Goal: Information Seeking & Learning: Compare options

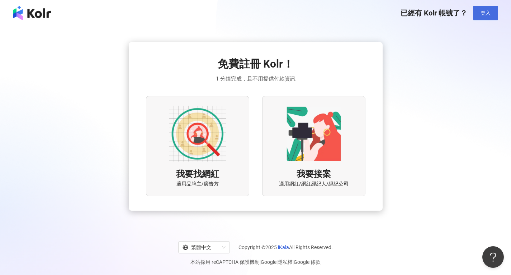
click at [485, 13] on span "登入" at bounding box center [486, 13] width 10 height 6
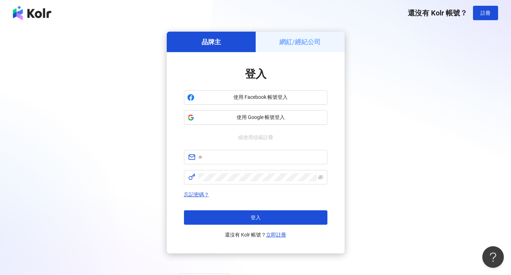
click at [322, 38] on div "網紅/經紀公司" at bounding box center [300, 42] width 89 height 20
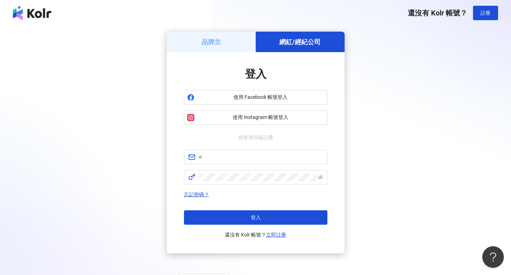
click at [242, 52] on div "登入 使用 Facebook 帳號登入 使用 Instagram 帳號登入 或使用信箱註冊 忘記密碼？ 登入 還沒有 Kolr 帳號？ 立即註冊" at bounding box center [256, 152] width 178 height 201
click at [240, 42] on div "品牌主" at bounding box center [211, 42] width 89 height 20
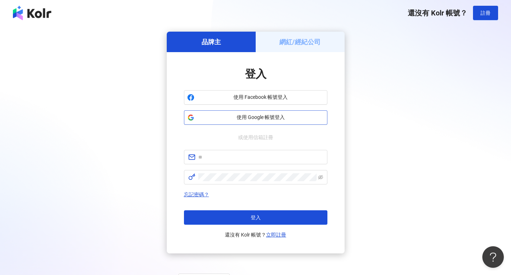
click at [273, 121] on span "使用 Google 帳號登入" at bounding box center [260, 117] width 127 height 7
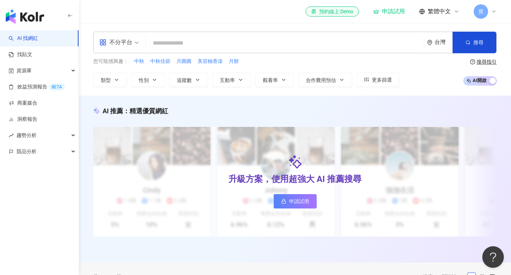
click at [493, 12] on icon at bounding box center [494, 12] width 6 height 6
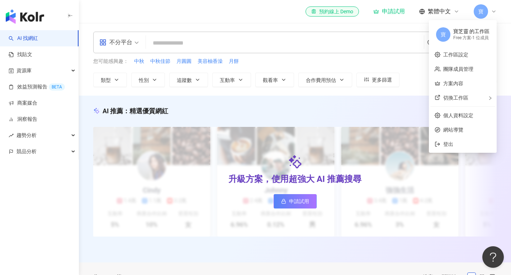
click at [281, 66] on div "您可能感興趣： 中秋 中秋佳節 月圓圓 美容柚香澡 月餅 類型 性別 追蹤數 互動率 觀看率 合作費用預估 更多篩選" at bounding box center [246, 71] width 307 height 29
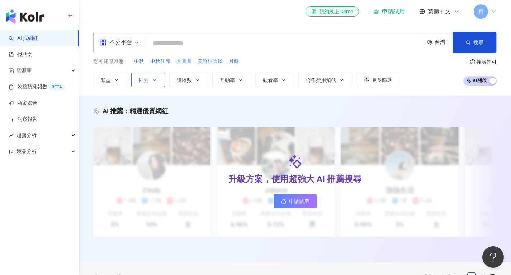
click at [159, 83] on button "性別" at bounding box center [148, 80] width 34 height 14
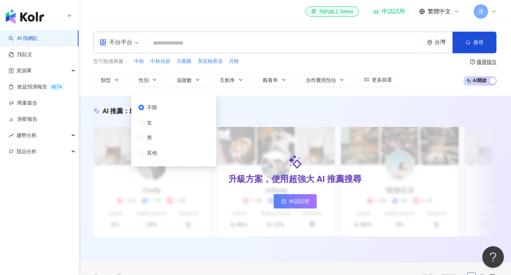
click at [169, 142] on div "不限 女 男 其他" at bounding box center [174, 130] width 76 height 63
click at [257, 60] on div "您可能感興趣： 中秋 中秋佳節 月圓圓 美容柚香澡 月餅" at bounding box center [246, 61] width 307 height 8
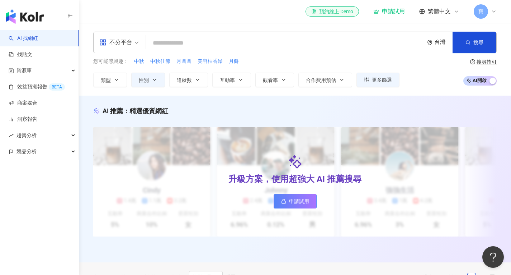
click at [147, 80] on span "性別" at bounding box center [144, 80] width 10 height 6
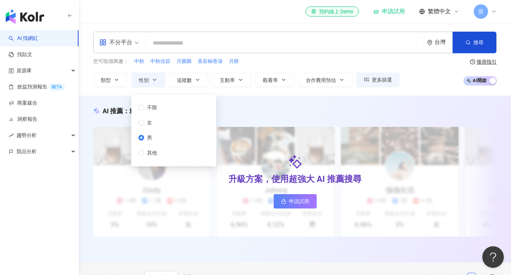
click at [147, 140] on span "男" at bounding box center [149, 138] width 11 height 8
click at [265, 63] on div "您可能感興趣： 中秋 中秋佳節 月圓圓 美容柚香澡 月餅" at bounding box center [246, 61] width 307 height 8
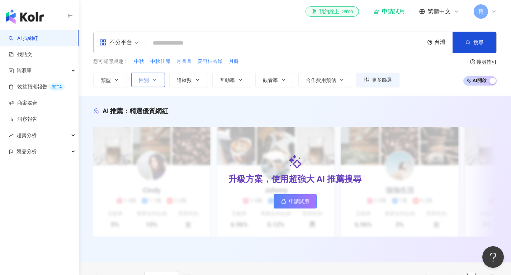
click at [134, 83] on button "性別" at bounding box center [148, 80] width 34 height 14
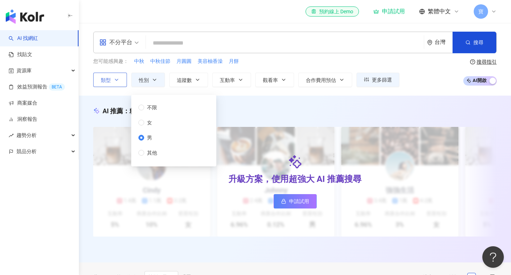
click at [112, 83] on button "類型" at bounding box center [110, 80] width 34 height 14
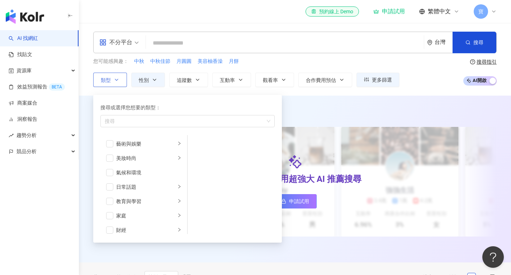
click at [112, 81] on button "類型 搜尋或選擇您想要的類型： 搜尋 藝術與娛樂 美妝時尚 氣候和環境 日常話題 教育與學習 家庭 財經 美食 命理占卜 遊戲 法政社會 生活風格 影視娛樂 …" at bounding box center [110, 80] width 34 height 14
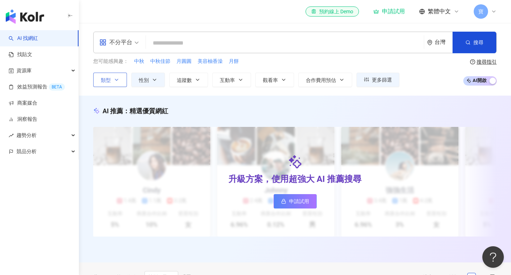
click at [112, 81] on button "類型" at bounding box center [110, 80] width 34 height 14
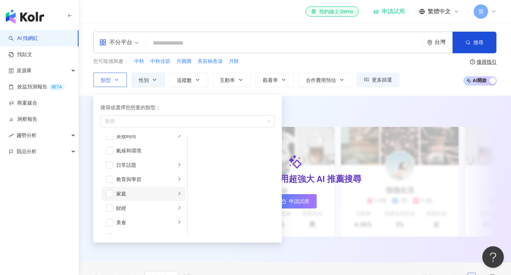
scroll to position [36, 0]
click at [177, 149] on icon "right" at bounding box center [179, 150] width 4 height 4
click at [177, 181] on icon "right" at bounding box center [179, 179] width 4 height 4
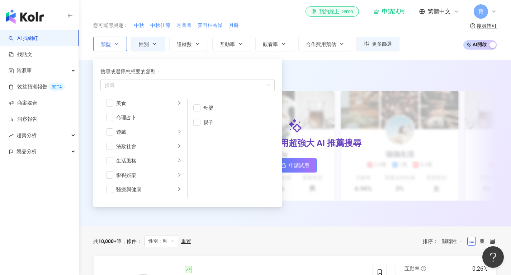
scroll to position [33, 0]
click at [177, 115] on icon "right" at bounding box center [179, 117] width 4 height 4
click at [173, 103] on div "氣候和環境" at bounding box center [148, 103] width 65 height 8
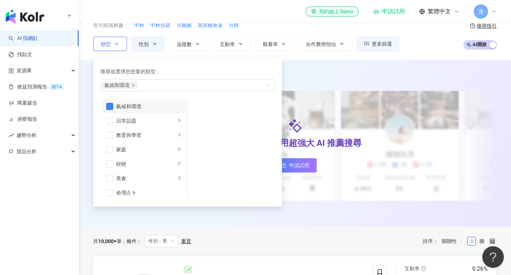
click at [173, 102] on div "氣候和環境" at bounding box center [148, 106] width 65 height 8
click at [112, 121] on span "button" at bounding box center [109, 120] width 7 height 7
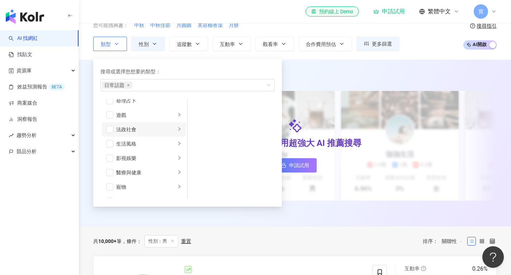
scroll to position [138, 0]
click at [109, 155] on span "button" at bounding box center [109, 156] width 7 height 7
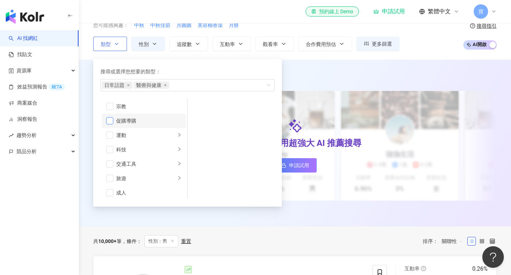
click at [112, 121] on span "button" at bounding box center [109, 120] width 7 height 7
click at [108, 148] on span "button" at bounding box center [109, 149] width 7 height 7
click at [176, 164] on li "交通工具" at bounding box center [144, 163] width 84 height 14
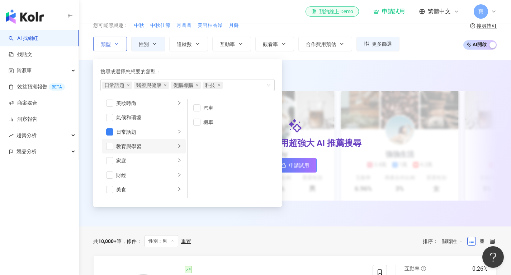
scroll to position [0, 0]
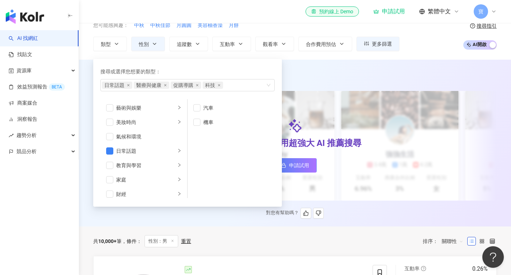
click at [309, 73] on div "AI 推薦 ： 精選優質網紅" at bounding box center [295, 74] width 404 height 9
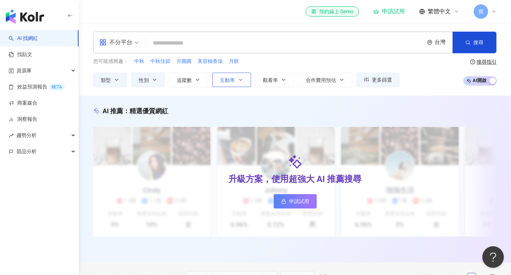
click at [241, 78] on icon "button" at bounding box center [241, 80] width 6 height 6
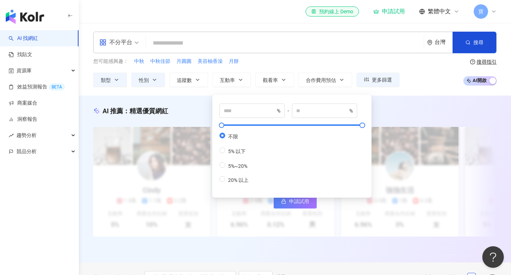
click at [379, 103] on div "AI 推薦 ： 精選優質網紅 升級方案，使用超強大 AI 推薦搜尋 申請試用 Cindy 1.4萬 1.1萬 3.2萬 互動率 5% 商業合作比例 10% 受…" at bounding box center [295, 178] width 433 height 167
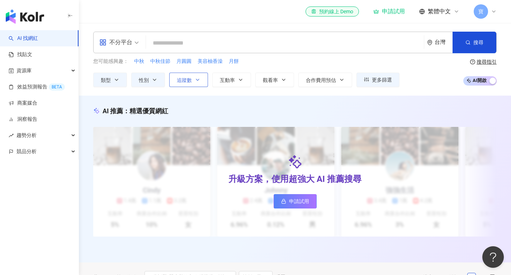
click at [198, 79] on icon "button" at bounding box center [198, 80] width 6 height 6
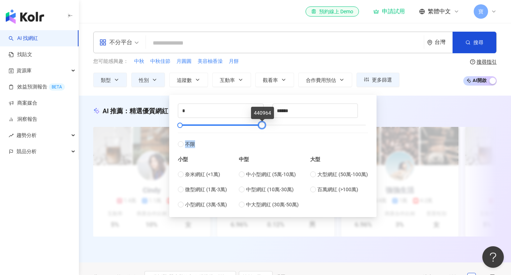
drag, startPoint x: 366, startPoint y: 126, endPoint x: 262, endPoint y: 130, distance: 104.2
click at [262, 130] on div "* - ****** 不限 小型 奈米網紅 (<1萬) 微型網紅 (1萬-3萬) 小型網紅 (3萬-5萬) 中型 中小型網紅 (5萬-10萬) 中型網紅 (1…" at bounding box center [273, 155] width 190 height 105
drag, startPoint x: 302, startPoint y: 113, endPoint x: 263, endPoint y: 114, distance: 39.1
click at [270, 114] on div "* - ****** 不限 小型 奈米網紅 (<1萬) 微型網紅 (1萬-3萬) 小型網紅 (3萬-5萬) 中型 中小型網紅 (5萬-10萬) 中型網紅 (1…" at bounding box center [273, 155] width 190 height 105
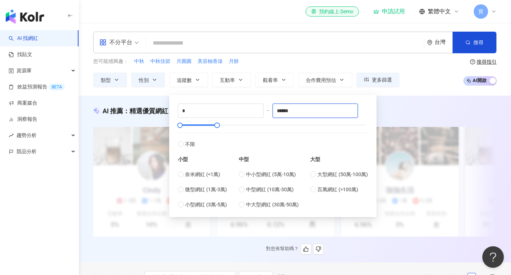
type input "******"
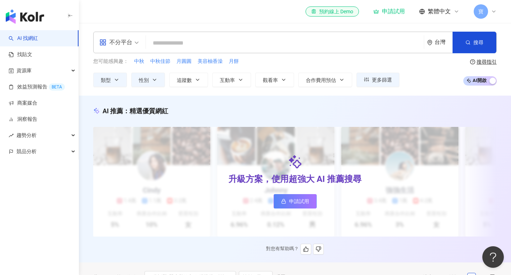
click at [397, 113] on div "AI 推薦 ： 精選優質網紅" at bounding box center [295, 110] width 404 height 9
click at [239, 84] on button "互動率" at bounding box center [231, 80] width 39 height 14
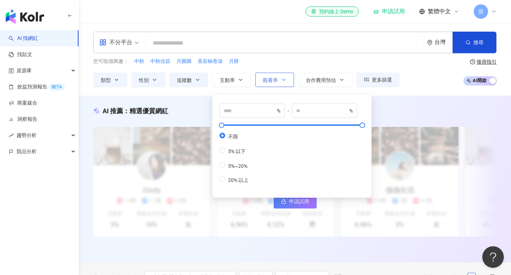
click at [276, 81] on span "觀看率" at bounding box center [270, 80] width 15 height 6
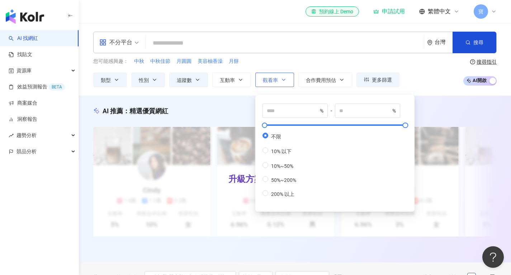
click at [275, 81] on span "觀看率" at bounding box center [270, 80] width 15 height 6
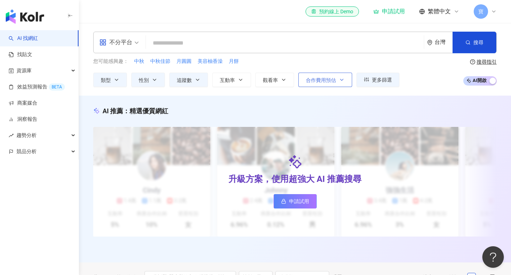
click at [321, 84] on button "合作費用預估" at bounding box center [326, 80] width 54 height 14
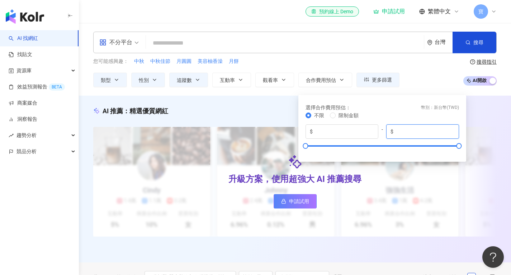
drag, startPoint x: 417, startPoint y: 129, endPoint x: 415, endPoint y: 132, distance: 3.9
click at [415, 132] on input "*******" at bounding box center [425, 131] width 60 height 8
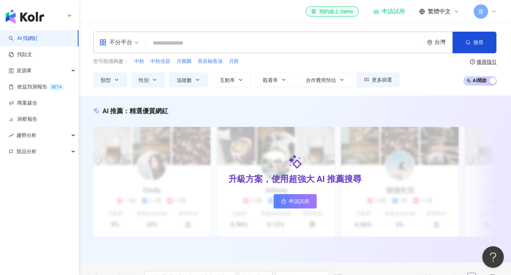
click at [425, 83] on div "您可能感興趣： 中秋 中秋佳節 月圓圓 美容柚香澡 月餅 類型 性別 追蹤數 互動率 觀看率 合作費用預估 更多篩選 不限 女 男 其他 % - % 不限 5…" at bounding box center [295, 71] width 404 height 29
click at [467, 43] on icon "button" at bounding box center [468, 42] width 5 height 5
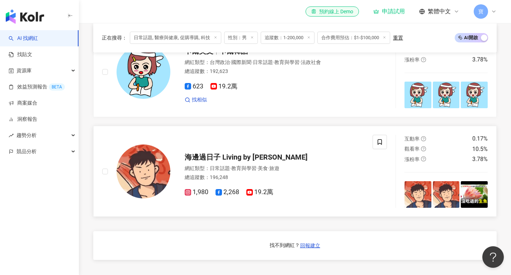
scroll to position [467, 0]
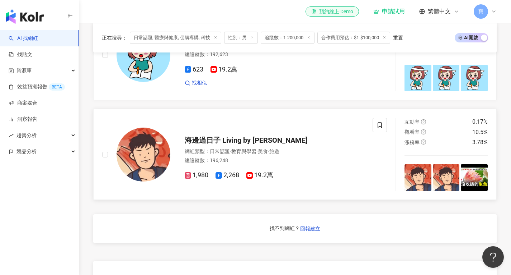
click at [220, 178] on icon at bounding box center [219, 175] width 6 height 6
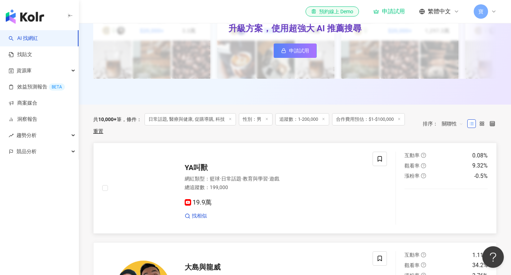
scroll to position [144, 0]
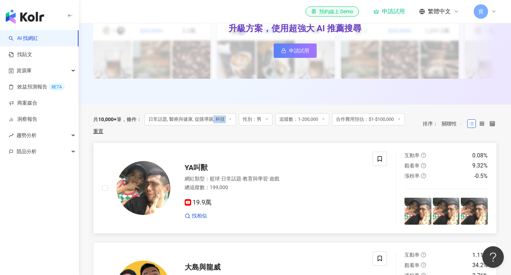
drag, startPoint x: 217, startPoint y: 124, endPoint x: 272, endPoint y: 155, distance: 63.0
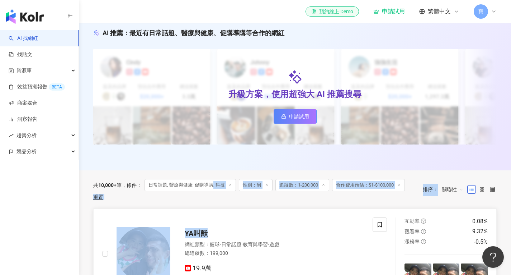
scroll to position [0, 0]
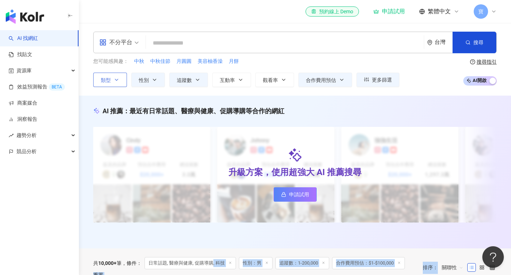
click at [120, 81] on button "類型" at bounding box center [110, 80] width 34 height 14
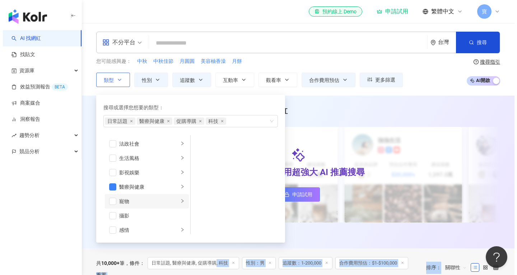
scroll to position [249, 0]
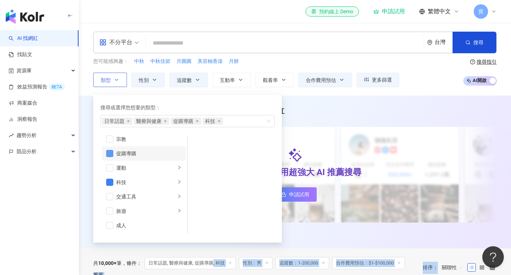
click at [112, 153] on span "button" at bounding box center [109, 153] width 7 height 7
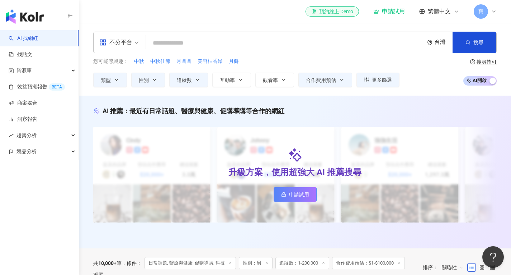
click at [377, 100] on div "AI 推薦 ： 最近有日常話題、醫療與健康、促購導購等合作的網紅 升級方案，使用超強大 AI 推薦搜尋 申請試用 Cindy 提及的品牌 預估合作費用 $20…" at bounding box center [295, 171] width 433 height 153
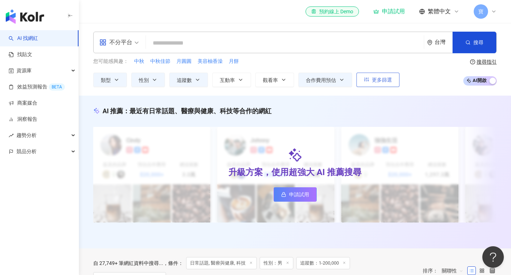
click at [381, 79] on span "更多篩選" at bounding box center [382, 80] width 20 height 6
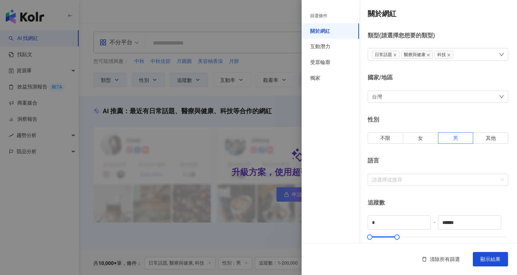
click at [270, 118] on div at bounding box center [258, 137] width 517 height 275
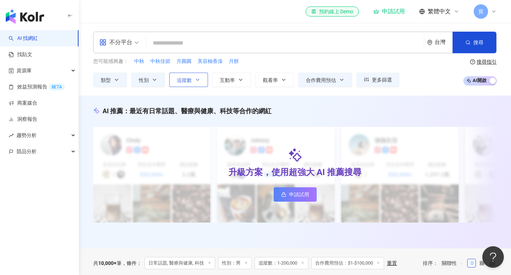
click at [202, 79] on button "追蹤數" at bounding box center [188, 80] width 39 height 14
drag, startPoint x: 323, startPoint y: 87, endPoint x: 322, endPoint y: 79, distance: 7.5
click at [322, 83] on div "不分平台 台灣 搜尋 您可能感興趣： 中秋 中秋佳節 月圓圓 美容柚香澡 月餅 類型 性別 追蹤數 互動率 觀看率 合作費用預估 更多篩選 篩選條件 關於網紅…" at bounding box center [295, 59] width 433 height 73
click at [322, 79] on span "合作費用預估" at bounding box center [321, 80] width 30 height 6
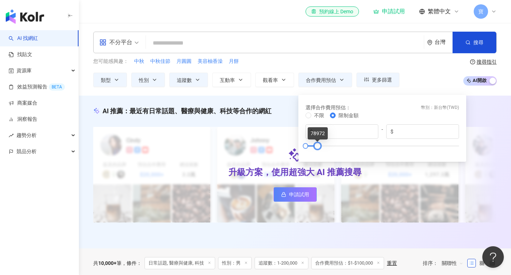
click at [316, 148] on div at bounding box center [318, 146] width 4 height 4
drag, startPoint x: 419, startPoint y: 130, endPoint x: 381, endPoint y: 134, distance: 37.6
click at [381, 134] on div "$ * - $ *****" at bounding box center [383, 131] width 154 height 14
type input "*****"
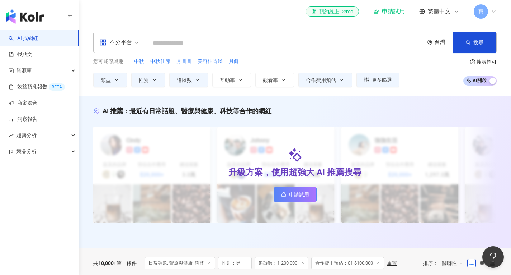
click at [427, 79] on div "您可能感興趣： 中秋 中秋佳節 月圓圓 美容柚香澡 月餅 類型 性別 追蹤數 互動率 觀看率 合作費用預估 更多篩選 篩選條件 關於網紅 互動潛力 受眾輪廓 …" at bounding box center [295, 71] width 404 height 29
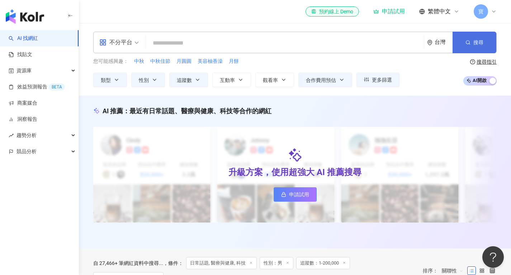
click at [464, 48] on button "搜尋" at bounding box center [475, 43] width 44 height 22
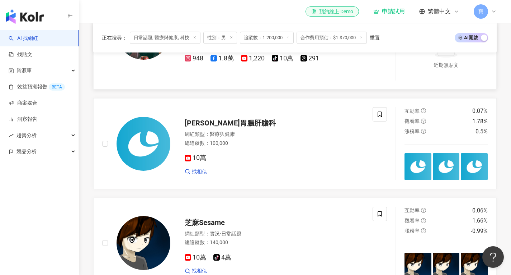
scroll to position [323, 0]
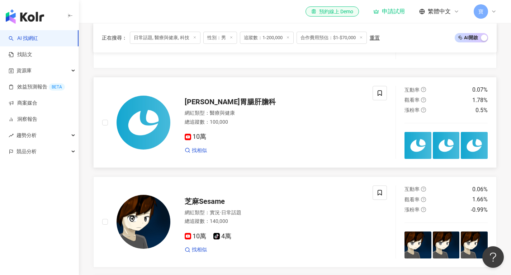
click at [227, 106] on span "李宜霖胃腸肝膽科" at bounding box center [230, 101] width 91 height 9
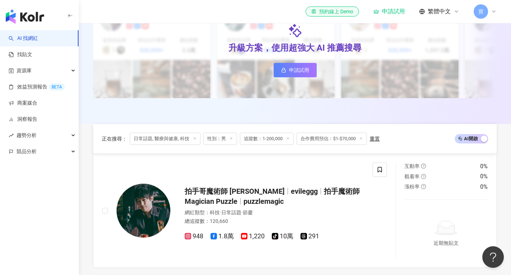
scroll to position [108, 0]
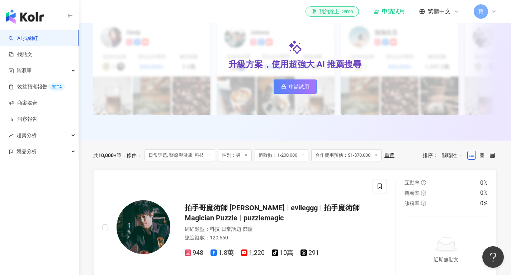
click at [182, 161] on span "日常話題, 醫療與健康, 科技" at bounding box center [180, 155] width 71 height 12
click at [395, 10] on div "申請試用" at bounding box center [390, 11] width 32 height 7
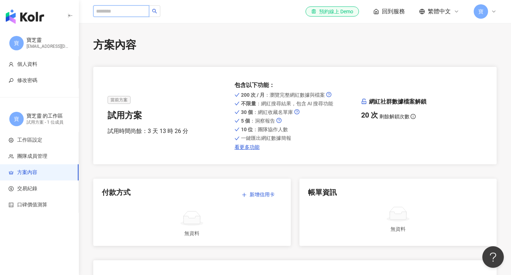
drag, startPoint x: 0, startPoint y: 0, endPoint x: 107, endPoint y: 12, distance: 107.3
click at [118, 10] on input "search" at bounding box center [121, 10] width 56 height 11
click at [30, 14] on img "button" at bounding box center [25, 16] width 38 height 14
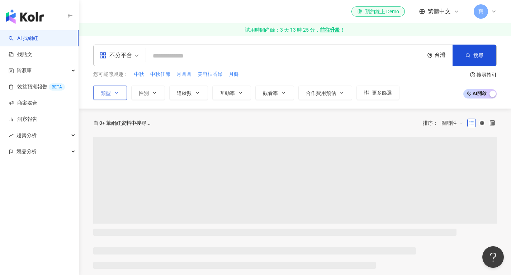
click at [113, 92] on button "類型" at bounding box center [110, 92] width 34 height 14
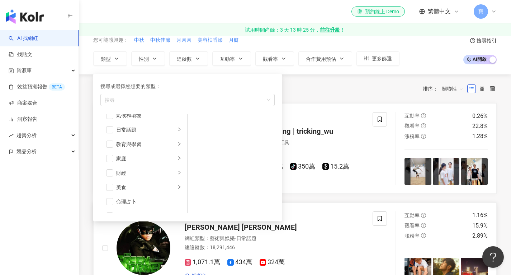
scroll to position [36, 0]
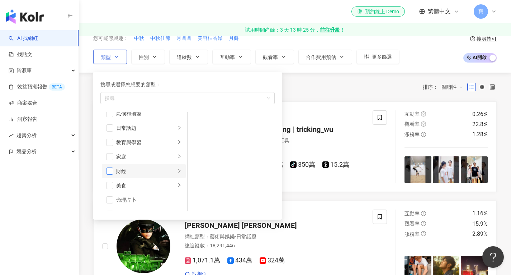
click at [110, 169] on span "button" at bounding box center [109, 170] width 7 height 7
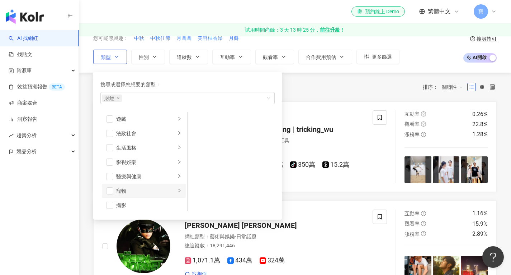
scroll to position [144, 0]
click at [111, 165] on span "button" at bounding box center [109, 163] width 7 height 7
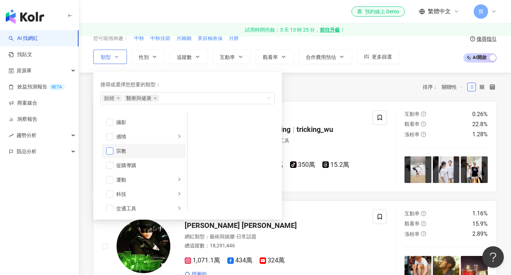
scroll to position [215, 0]
click at [109, 175] on span "button" at bounding box center [109, 177] width 7 height 7
click at [110, 192] on span "button" at bounding box center [109, 192] width 7 height 7
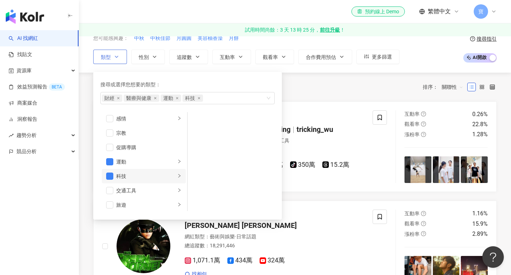
scroll to position [249, 0]
click at [109, 174] on span "button" at bounding box center [109, 173] width 7 height 7
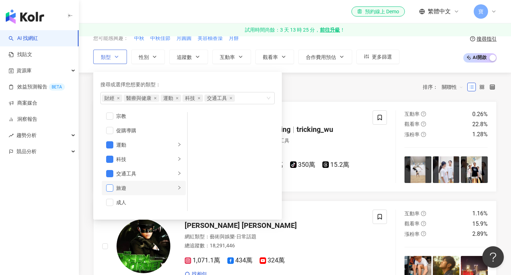
click at [108, 190] on span "button" at bounding box center [109, 187] width 7 height 7
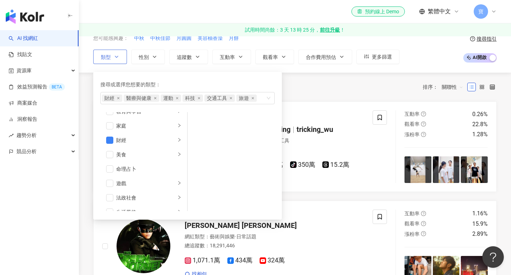
scroll to position [0, 0]
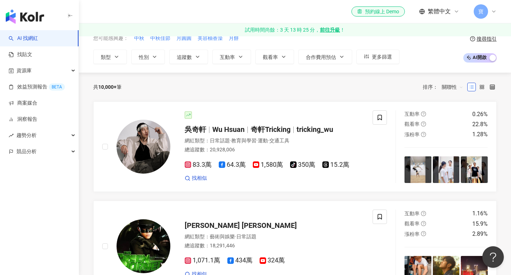
click at [304, 92] on div "共 10,000+ 筆 排序： 關聯性" at bounding box center [295, 86] width 404 height 11
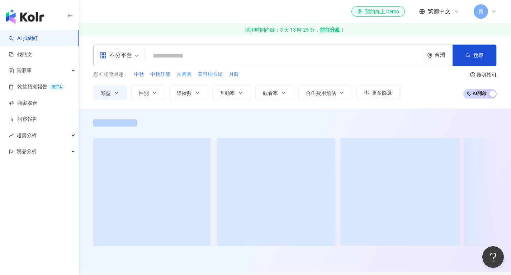
click at [158, 53] on input "search" at bounding box center [285, 56] width 272 height 14
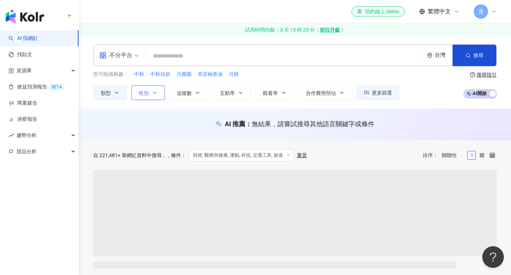
click at [149, 88] on button "性別" at bounding box center [148, 92] width 34 height 14
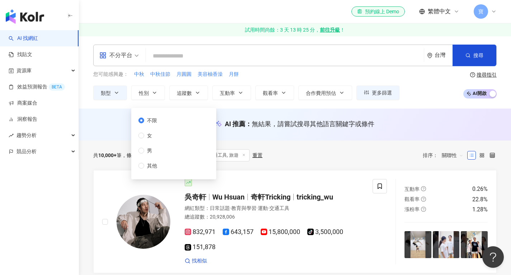
click at [147, 149] on span "男" at bounding box center [149, 150] width 11 height 8
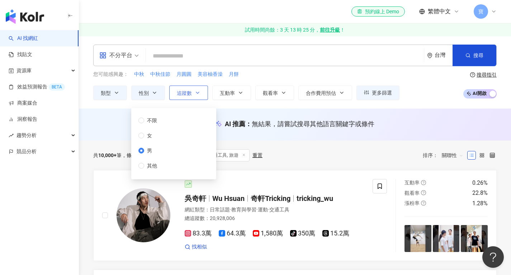
click at [198, 93] on icon "button" at bounding box center [197, 92] width 3 height 1
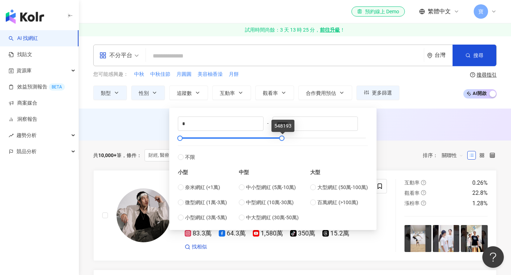
drag, startPoint x: 361, startPoint y: 136, endPoint x: 281, endPoint y: 143, distance: 79.6
click at [281, 143] on div "* - ****** 不限 小型 奈米網紅 (<1萬) 微型網紅 (1萬-3萬) 小型網紅 (3萬-5萬) 中型 中小型網紅 (5萬-10萬) 中型網紅 (1…" at bounding box center [273, 168] width 190 height 105
drag, startPoint x: 303, startPoint y: 120, endPoint x: 267, endPoint y: 126, distance: 36.0
click at [267, 126] on div "* - ****** 不限 小型 奈米網紅 (<1萬) 微型網紅 (1萬-3萬) 小型網紅 (3萬-5萬) 中型 中小型網紅 (5萬-10萬) 中型網紅 (1…" at bounding box center [273, 168] width 190 height 105
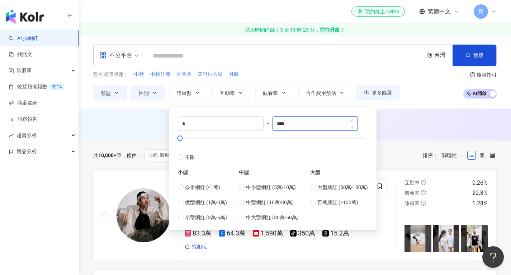
click at [284, 124] on input "****" at bounding box center [315, 124] width 85 height 14
click at [283, 125] on input "****" at bounding box center [315, 124] width 85 height 14
click at [298, 122] on input "***" at bounding box center [315, 124] width 85 height 14
type input "******"
click at [392, 114] on div "AI 推薦 ： 無結果，請嘗試搜尋其他語言關鍵字或條件" at bounding box center [295, 124] width 433 height 32
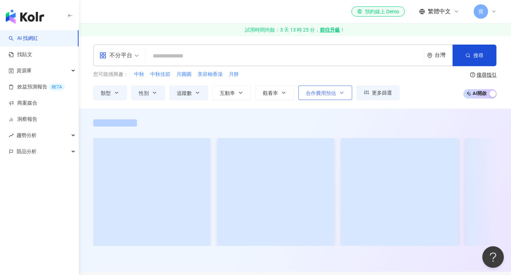
click at [328, 94] on span "合作費用預估" at bounding box center [321, 93] width 30 height 6
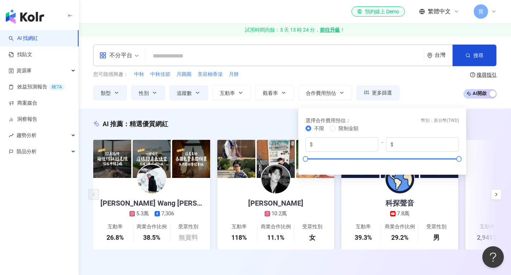
drag, startPoint x: 455, startPoint y: 156, endPoint x: 437, endPoint y: 159, distance: 18.7
click at [433, 159] on div "不限 限制金額 $ * - $ *******" at bounding box center [383, 145] width 154 height 42
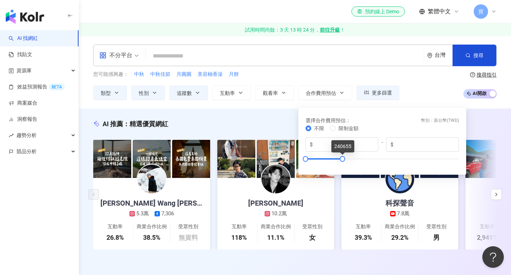
drag, startPoint x: 455, startPoint y: 158, endPoint x: 370, endPoint y: 155, distance: 85.1
click at [344, 171] on div "選擇合作費用預估 ： 幣別 ： 新台幣 ( TWD ) 不限 限制金額 $ * - $ ******" at bounding box center [383, 141] width 168 height 67
drag, startPoint x: 408, startPoint y: 144, endPoint x: 383, endPoint y: 146, distance: 24.5
click at [383, 146] on div "$ * - $ ******" at bounding box center [383, 144] width 154 height 14
drag, startPoint x: 422, startPoint y: 145, endPoint x: 354, endPoint y: 143, distance: 67.9
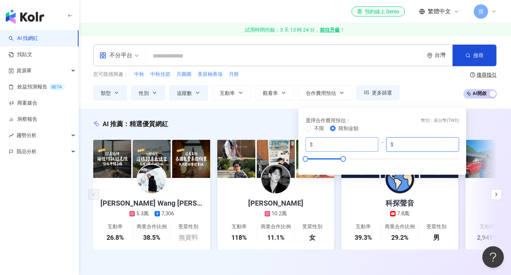
click at [358, 144] on div "$ * - $ ******" at bounding box center [383, 144] width 154 height 14
click at [408, 140] on input "*" at bounding box center [425, 144] width 60 height 8
click at [399, 144] on input "**" at bounding box center [425, 144] width 60 height 8
click at [412, 143] on input "*" at bounding box center [425, 144] width 60 height 8
click at [429, 97] on div "您可能感興趣： 中秋 中秋佳節 月圓圓 美容柚香澡 月餅 類型 性別 追蹤數 互動率 觀看率 合作費用預估 更多篩選 不限 女 男 其他 * - ******…" at bounding box center [295, 84] width 404 height 29
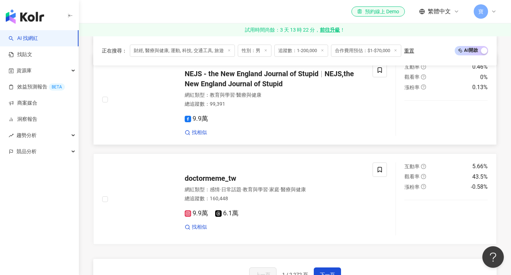
scroll to position [1149, 0]
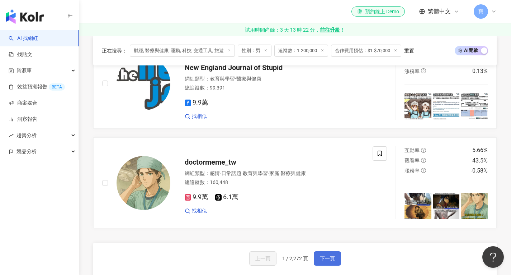
click at [334, 255] on span "下一頁" at bounding box center [327, 258] width 15 height 6
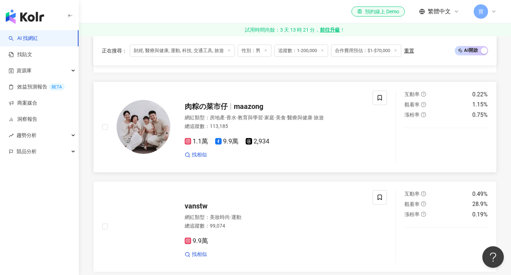
scroll to position [503, 0]
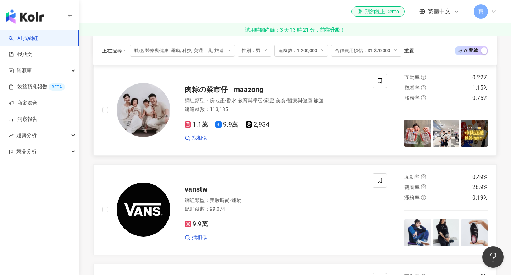
click at [256, 92] on span "maazong" at bounding box center [248, 89] width 29 height 9
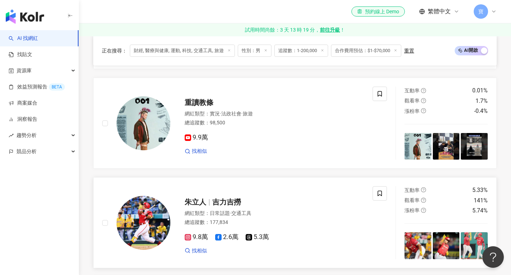
scroll to position [969, 0]
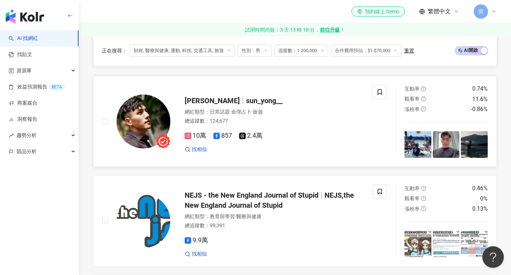
scroll to position [1191, 0]
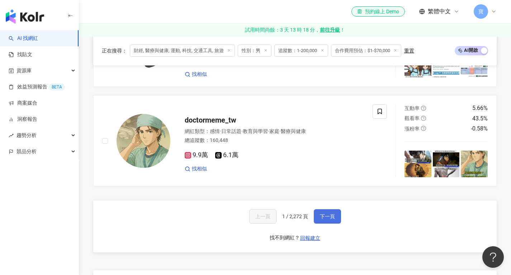
click at [330, 213] on span "下一頁" at bounding box center [327, 216] width 15 height 6
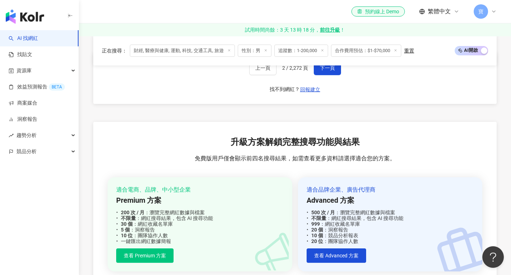
scroll to position [1262, 0]
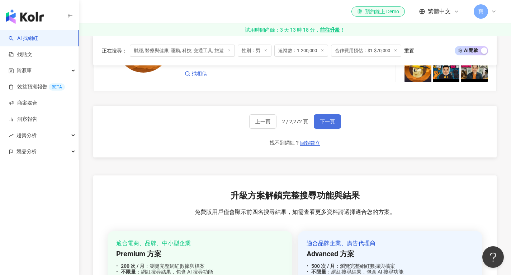
click at [329, 122] on span "下一頁" at bounding box center [327, 121] width 15 height 6
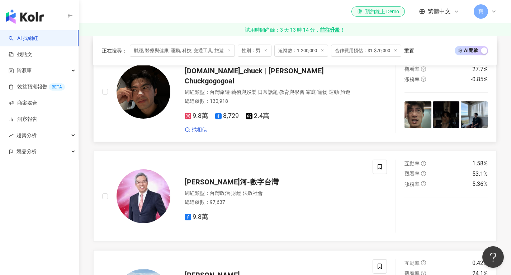
scroll to position [662, 0]
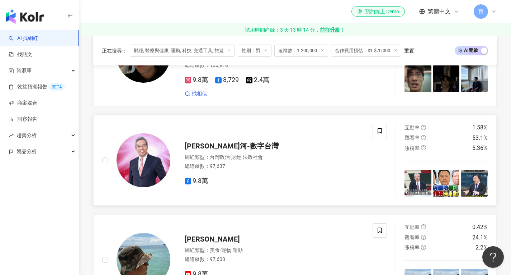
click at [226, 142] on span "謝金河-數字台灣" at bounding box center [232, 145] width 94 height 9
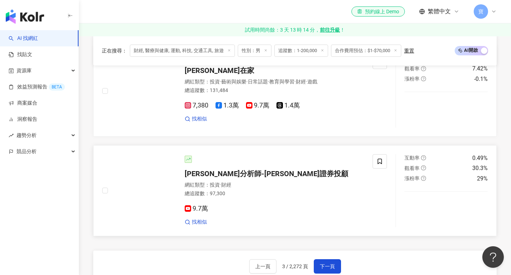
scroll to position [1164, 0]
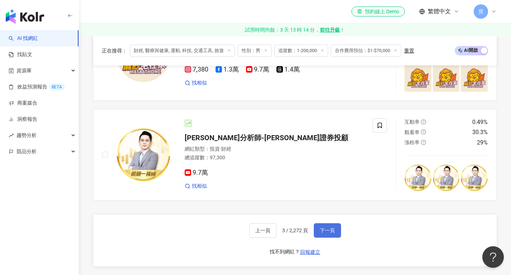
click at [331, 230] on button "下一頁" at bounding box center [327, 230] width 27 height 14
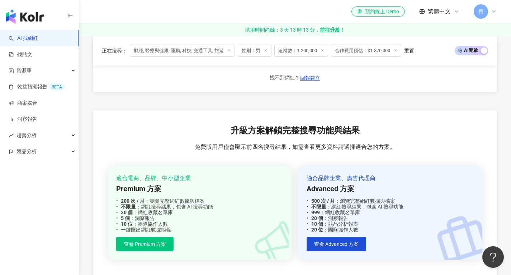
scroll to position [1330, 0]
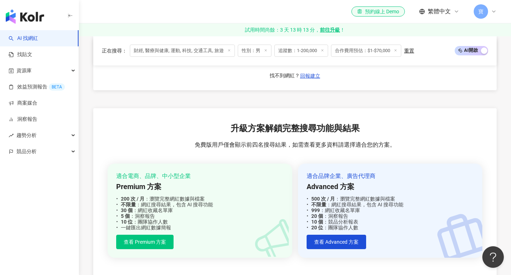
click at [473, 48] on span "AI 開啟 AI 關閉" at bounding box center [471, 50] width 33 height 9
click at [478, 51] on span "AI 開啟 AI 關閉" at bounding box center [471, 50] width 33 height 9
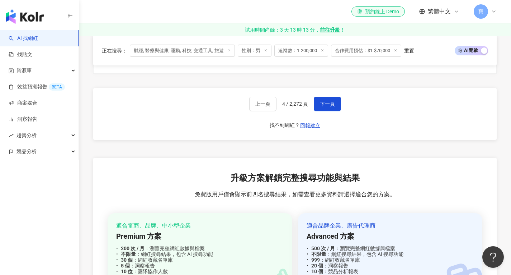
scroll to position [1277, 0]
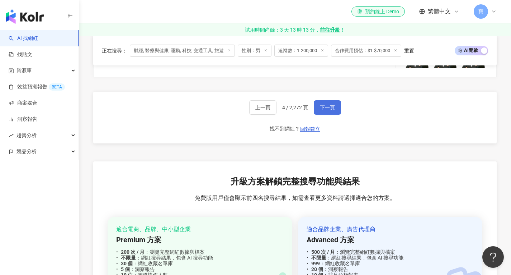
click at [325, 110] on span "下一頁" at bounding box center [327, 107] width 15 height 6
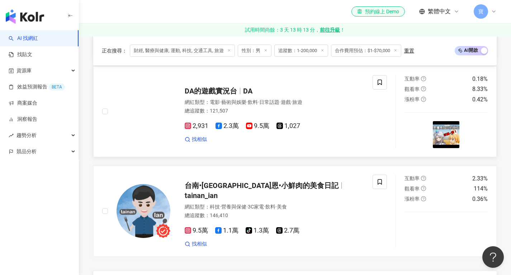
scroll to position [1154, 0]
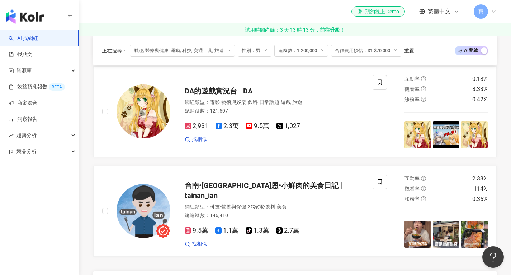
click at [308, 50] on span "追蹤數：1-200,000" at bounding box center [302, 51] width 54 height 12
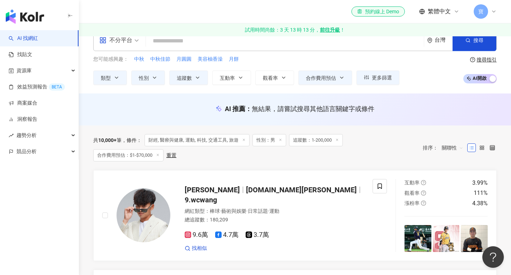
scroll to position [0, 0]
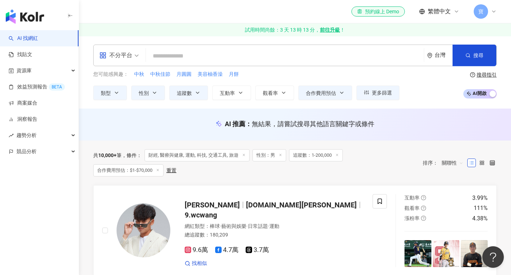
click at [312, 156] on span "追蹤數：1-200,000" at bounding box center [316, 155] width 54 height 12
click at [328, 92] on span "合作費用預估" at bounding box center [321, 93] width 30 height 6
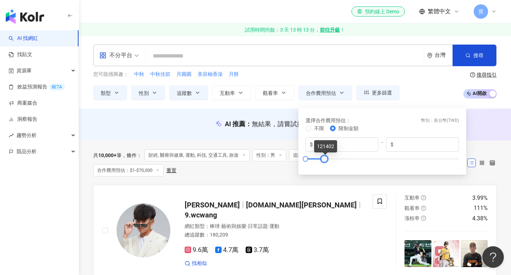
type input "******"
drag, startPoint x: 318, startPoint y: 159, endPoint x: 326, endPoint y: 159, distance: 7.2
click at [326, 159] on div at bounding box center [324, 158] width 4 height 4
drag, startPoint x: 341, startPoint y: 142, endPoint x: 298, endPoint y: 141, distance: 43.8
click at [304, 145] on div "選擇合作費用預估 ： 幣別 ： 新台幣 ( TWD ) 不限 限制金額 $ * - $ ******" at bounding box center [382, 141] width 159 height 58
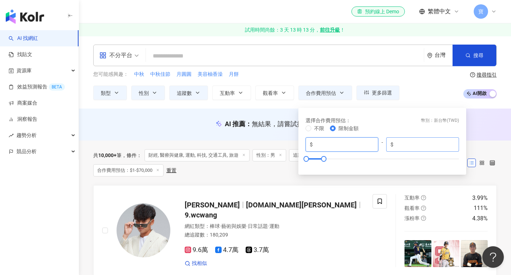
type input "****"
drag, startPoint x: 426, startPoint y: 143, endPoint x: 378, endPoint y: 148, distance: 48.6
click at [379, 148] on div "$ **** - $ ******" at bounding box center [383, 144] width 154 height 14
type input "*****"
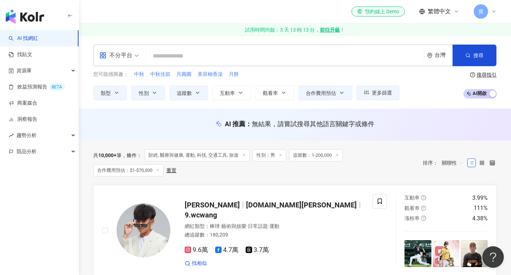
click at [429, 102] on div "不分平台 台灣 搜尋 您可能感興趣： 中秋 中秋佳節 月圓圓 美容柚香澡 月餅 類型 性別 追蹤數 互動率 觀看率 合作費用預估 更多篩選 不限 女 男 其他…" at bounding box center [295, 72] width 433 height 73
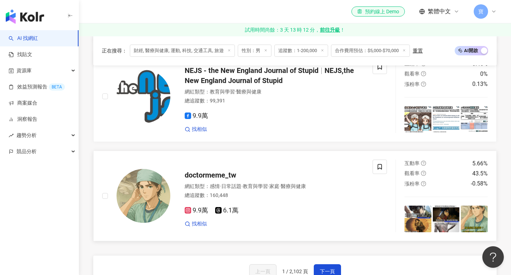
scroll to position [1436, 0]
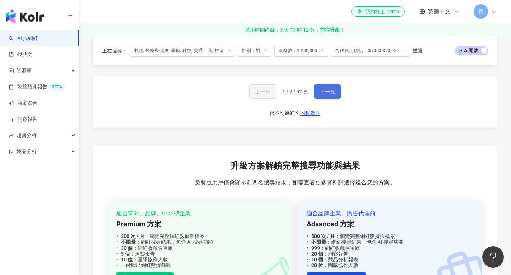
click at [325, 94] on span "下一頁" at bounding box center [327, 92] width 15 height 6
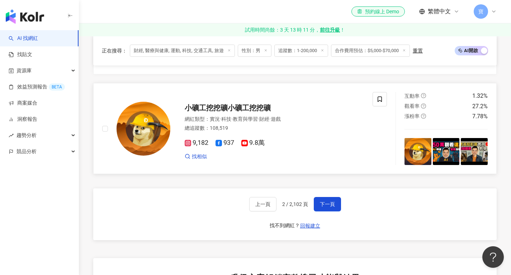
scroll to position [1305, 0]
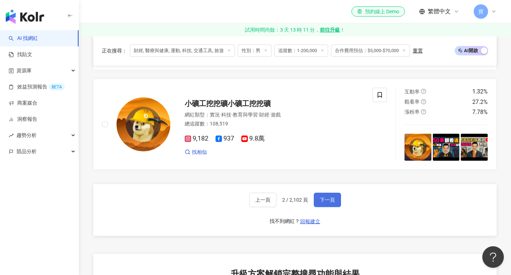
click at [329, 202] on span "下一頁" at bounding box center [327, 200] width 15 height 6
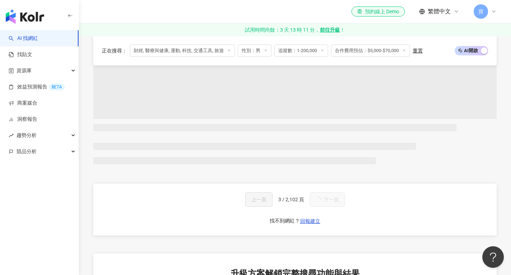
scroll to position [1312, 0]
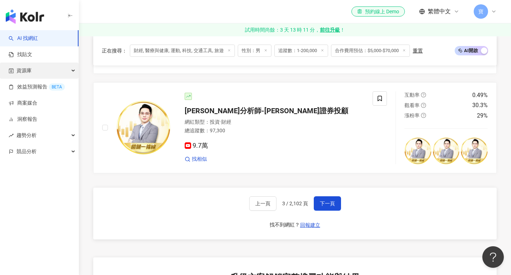
click at [69, 72] on div "資源庫" at bounding box center [39, 70] width 79 height 16
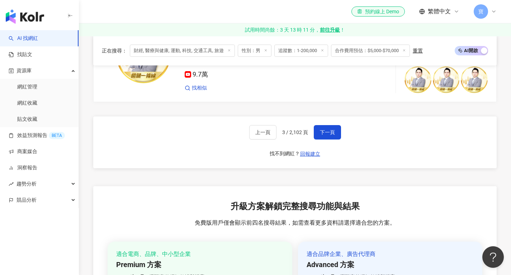
scroll to position [1383, 0]
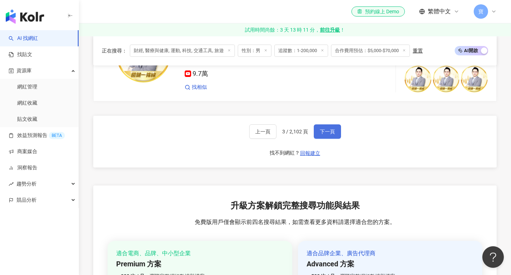
click at [328, 131] on span "下一頁" at bounding box center [327, 132] width 15 height 6
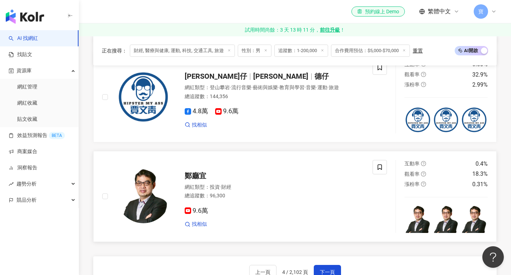
scroll to position [1341, 0]
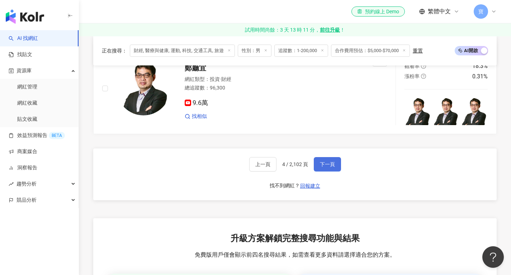
click at [329, 167] on span "下一頁" at bounding box center [327, 164] width 15 height 6
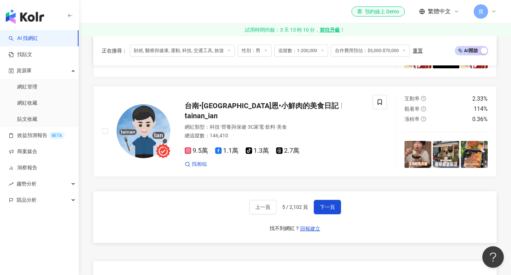
scroll to position [1409, 0]
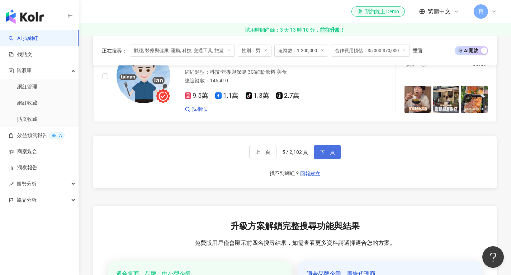
click at [338, 152] on button "下一頁" at bounding box center [327, 152] width 27 height 14
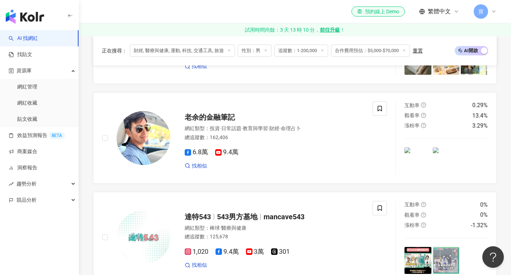
scroll to position [1353, 0]
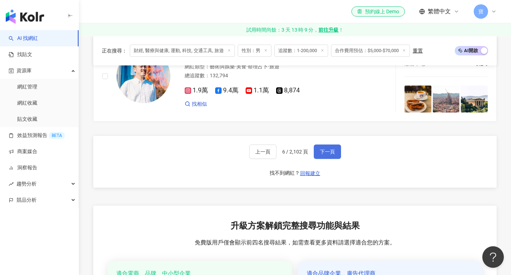
click at [324, 154] on span "下一頁" at bounding box center [327, 152] width 15 height 6
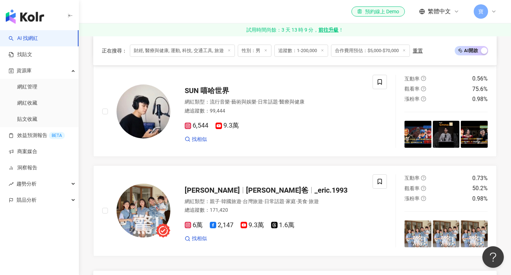
scroll to position [1317, 0]
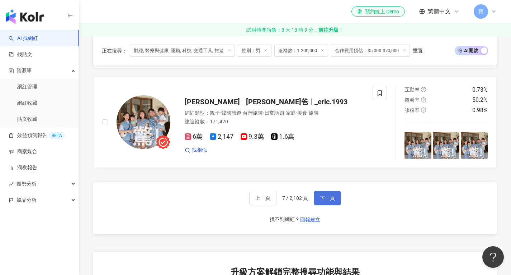
click at [328, 195] on span "下一頁" at bounding box center [327, 198] width 15 height 6
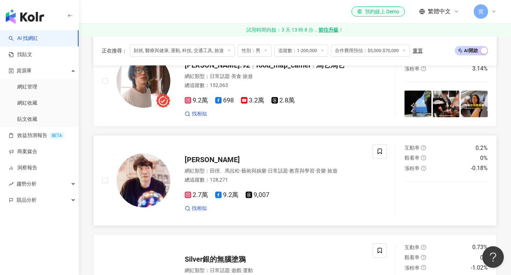
scroll to position [1162, 0]
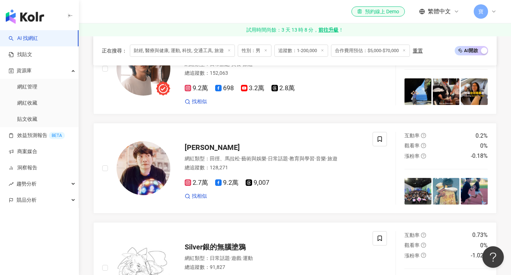
drag, startPoint x: 193, startPoint y: 147, endPoint x: 256, endPoint y: 122, distance: 67.7
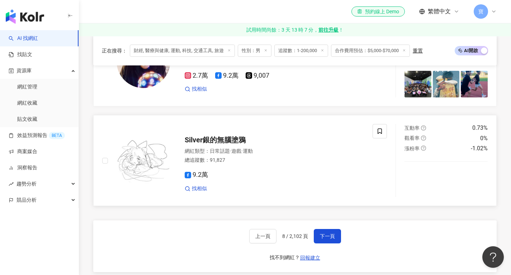
scroll to position [1305, 0]
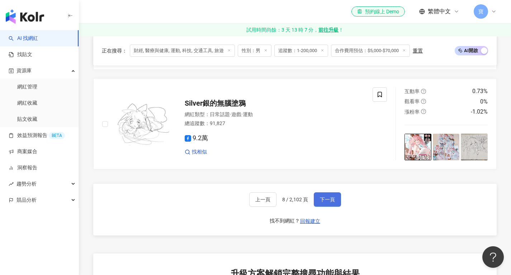
click at [323, 202] on span "下一頁" at bounding box center [327, 199] width 15 height 6
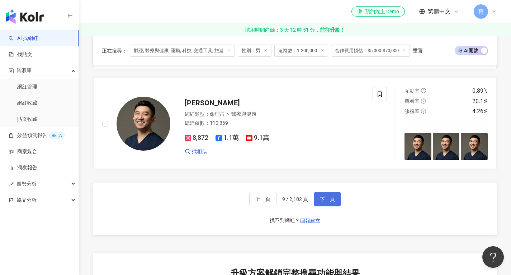
click at [321, 202] on span "下一頁" at bounding box center [327, 199] width 15 height 6
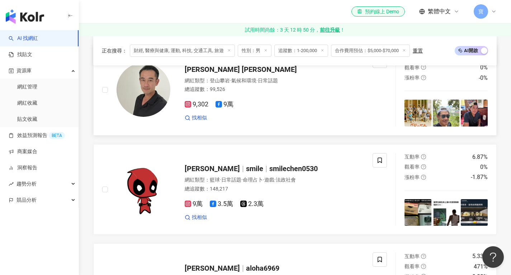
scroll to position [416, 0]
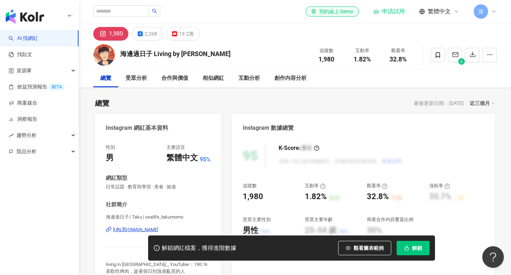
drag, startPoint x: 230, startPoint y: 54, endPoint x: 129, endPoint y: 52, distance: 102.0
click at [119, 54] on div "海邊過日子 Living by satoumi 追蹤數 1,980 互動率 1.82% 觀看率 32.8%" at bounding box center [295, 55] width 433 height 28
drag, startPoint x: 135, startPoint y: 50, endPoint x: 119, endPoint y: 55, distance: 16.2
click at [119, 55] on div "海邊過日子 Living by satoumi 追蹤數 1,980 互動率 1.82% 觀看率 32.8%" at bounding box center [295, 55] width 433 height 28
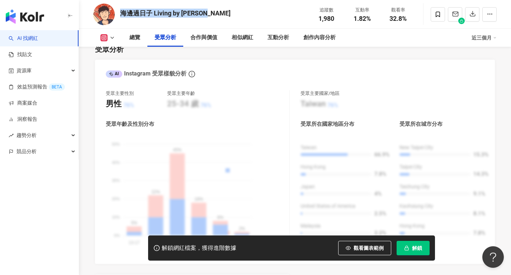
scroll to position [861, 0]
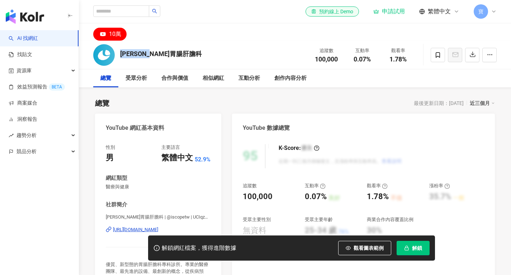
drag, startPoint x: 183, startPoint y: 53, endPoint x: 121, endPoint y: 53, distance: 61.4
click at [121, 53] on div "[PERSON_NAME]胃腸肝膽科 追蹤數 100,000 互動率 0.07% 觀看率 1.78%" at bounding box center [295, 55] width 433 height 28
drag, startPoint x: 122, startPoint y: 54, endPoint x: 165, endPoint y: 75, distance: 47.7
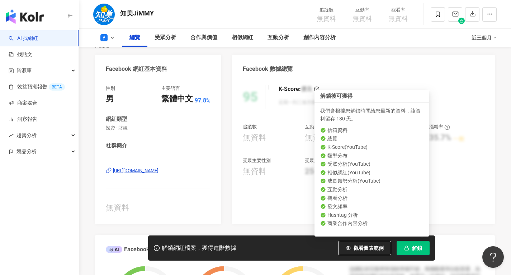
click at [416, 249] on span "解鎖" at bounding box center [417, 248] width 10 height 6
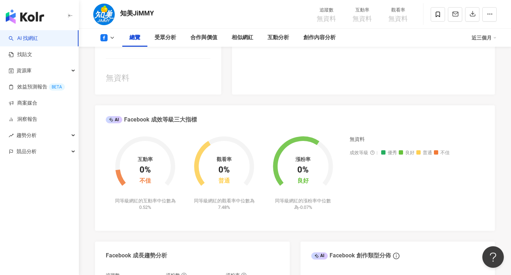
scroll to position [215, 0]
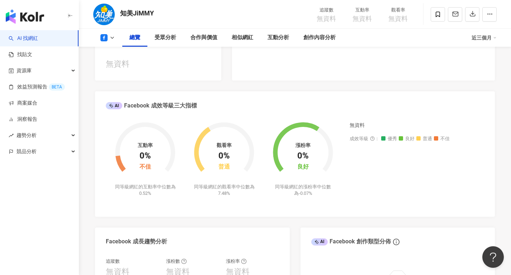
drag, startPoint x: 296, startPoint y: 160, endPoint x: 293, endPoint y: 134, distance: 26.1
click at [293, 134] on circle at bounding box center [303, 152] width 51 height 51
drag, startPoint x: 296, startPoint y: 159, endPoint x: 314, endPoint y: 172, distance: 22.3
click at [314, 172] on div "漲粉率 0% 良好 同等級網紅的漲粉率中位數為 -0.07%" at bounding box center [303, 155] width 79 height 84
click at [339, 178] on foreignobject at bounding box center [303, 148] width 79 height 71
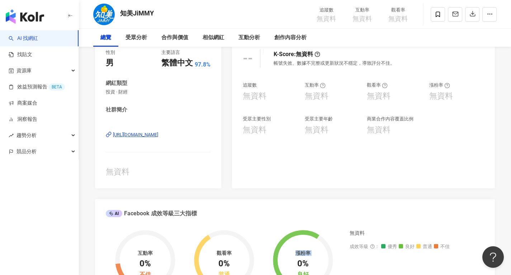
scroll to position [0, 0]
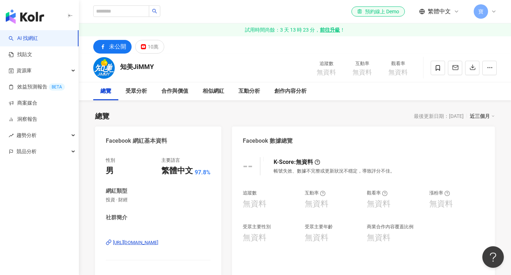
click at [158, 242] on div "https://www.facebook.com/100058554623418" at bounding box center [135, 242] width 45 height 6
drag, startPoint x: 149, startPoint y: 70, endPoint x: 122, endPoint y: 68, distance: 27.3
click at [122, 68] on div "知美JiMMY 追蹤數 無資料 互動率 無資料 觀看率 無資料" at bounding box center [295, 67] width 433 height 28
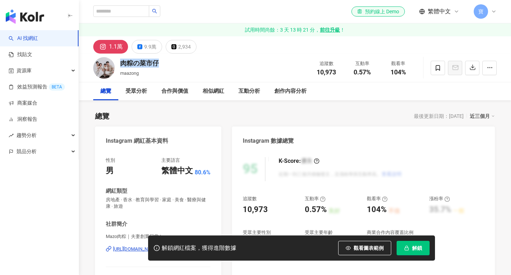
drag, startPoint x: 165, startPoint y: 62, endPoint x: 118, endPoint y: 65, distance: 47.5
click at [118, 65] on div "肉粽の菜市仔 maazong 追蹤數 10,973 互動率 0.57% 觀看率 104%" at bounding box center [295, 67] width 433 height 28
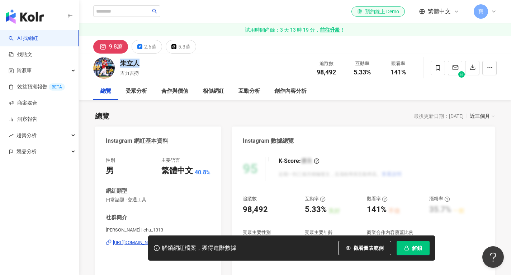
click at [118, 65] on div "朱立人 吉力吉撈 追蹤數 98,492 互動率 5.33% 觀看率 141%" at bounding box center [295, 67] width 433 height 28
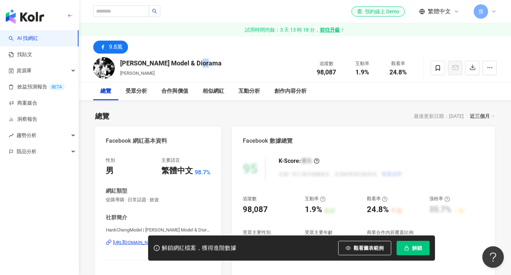
drag, startPoint x: 219, startPoint y: 66, endPoint x: 126, endPoint y: 63, distance: 92.7
click at [120, 62] on div "[PERSON_NAME] Model & Diorama [PERSON_NAME] 追蹤數 98,087 互動率 1.9% 觀看率 24.8%" at bounding box center [295, 67] width 433 height 28
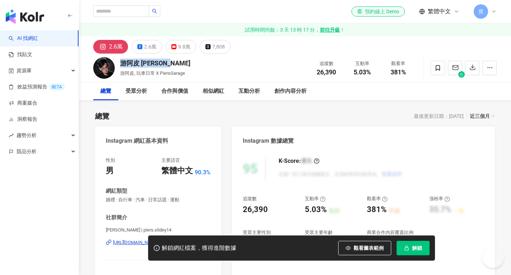
drag, startPoint x: 175, startPoint y: 64, endPoint x: 119, endPoint y: 62, distance: 56.0
click at [119, 62] on div "游阿皮 Piers Yu 游阿皮, 玩車日常 X PiersGarage 追蹤數 26,390 互動率 5.03% 觀看率 381%" at bounding box center [295, 67] width 433 height 28
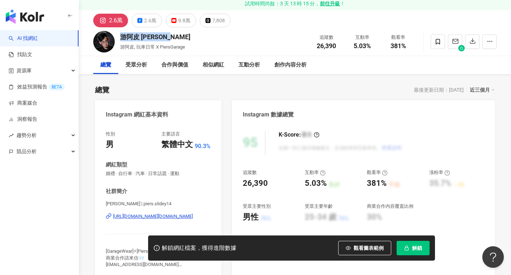
scroll to position [36, 0]
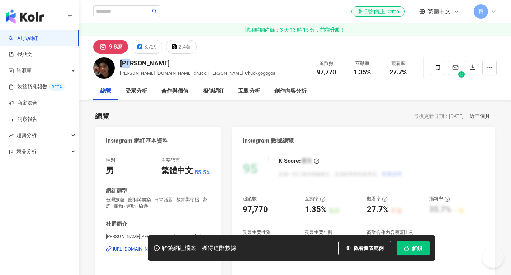
drag, startPoint x: 120, startPoint y: 69, endPoint x: 124, endPoint y: 62, distance: 8.2
click at [124, 62] on div "游凱臣" at bounding box center [198, 63] width 156 height 9
click at [121, 64] on div "游凱臣" at bounding box center [198, 63] width 156 height 9
drag, startPoint x: 120, startPoint y: 63, endPoint x: 135, endPoint y: 63, distance: 15.1
click at [148, 60] on div "游凱臣 Chuck You, mr.you_chuck, 查克, Chuckgogogoal 追蹤數 97,770 互動率 1.35% 觀看率 27.7%" at bounding box center [295, 67] width 433 height 28
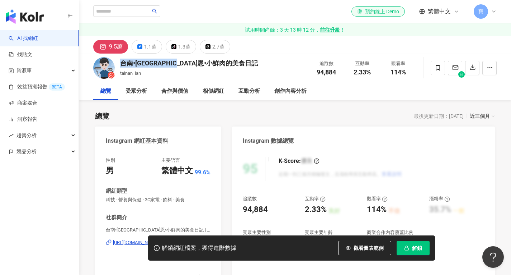
drag, startPoint x: 223, startPoint y: 61, endPoint x: 123, endPoint y: 64, distance: 99.8
click at [123, 64] on div "台南•逸恩•小鮮肉的美食日記 tainan_ian 追蹤數 94,884 互動率 2.33% 觀看率 114%" at bounding box center [295, 67] width 433 height 28
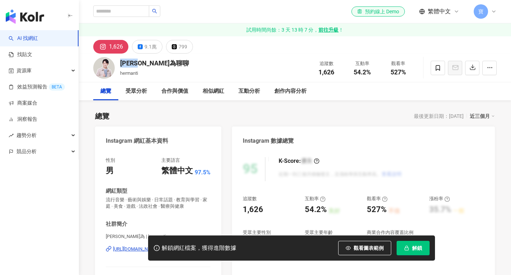
drag, startPoint x: 154, startPoint y: 66, endPoint x: 121, endPoint y: 64, distance: 33.1
click at [121, 64] on div "[PERSON_NAME]為聊聊 hermanti 追蹤數 1,626 互動率 54.2% 觀看率 527%" at bounding box center [295, 67] width 433 height 28
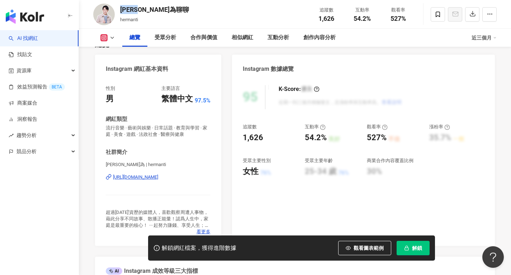
scroll to position [36, 0]
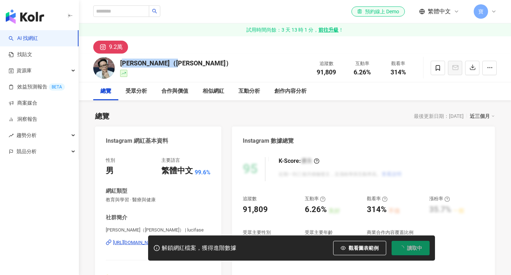
drag, startPoint x: 156, startPoint y: 65, endPoint x: 132, endPoint y: 63, distance: 24.5
click at [119, 63] on div "Chen YuTin（陳藥師） 追蹤數 91,809 互動率 6.26% 觀看率 314%" at bounding box center [295, 67] width 433 height 28
click at [247, 63] on div "Chen YuTin（陳藥師） 追蹤數 91,809 互動率 6.26% 觀看率 314%" at bounding box center [295, 67] width 433 height 28
drag, startPoint x: 186, startPoint y: 61, endPoint x: 121, endPoint y: 64, distance: 64.7
click at [121, 64] on div "[PERSON_NAME]（[PERSON_NAME]）" at bounding box center [176, 63] width 112 height 9
